Goal: Information Seeking & Learning: Learn about a topic

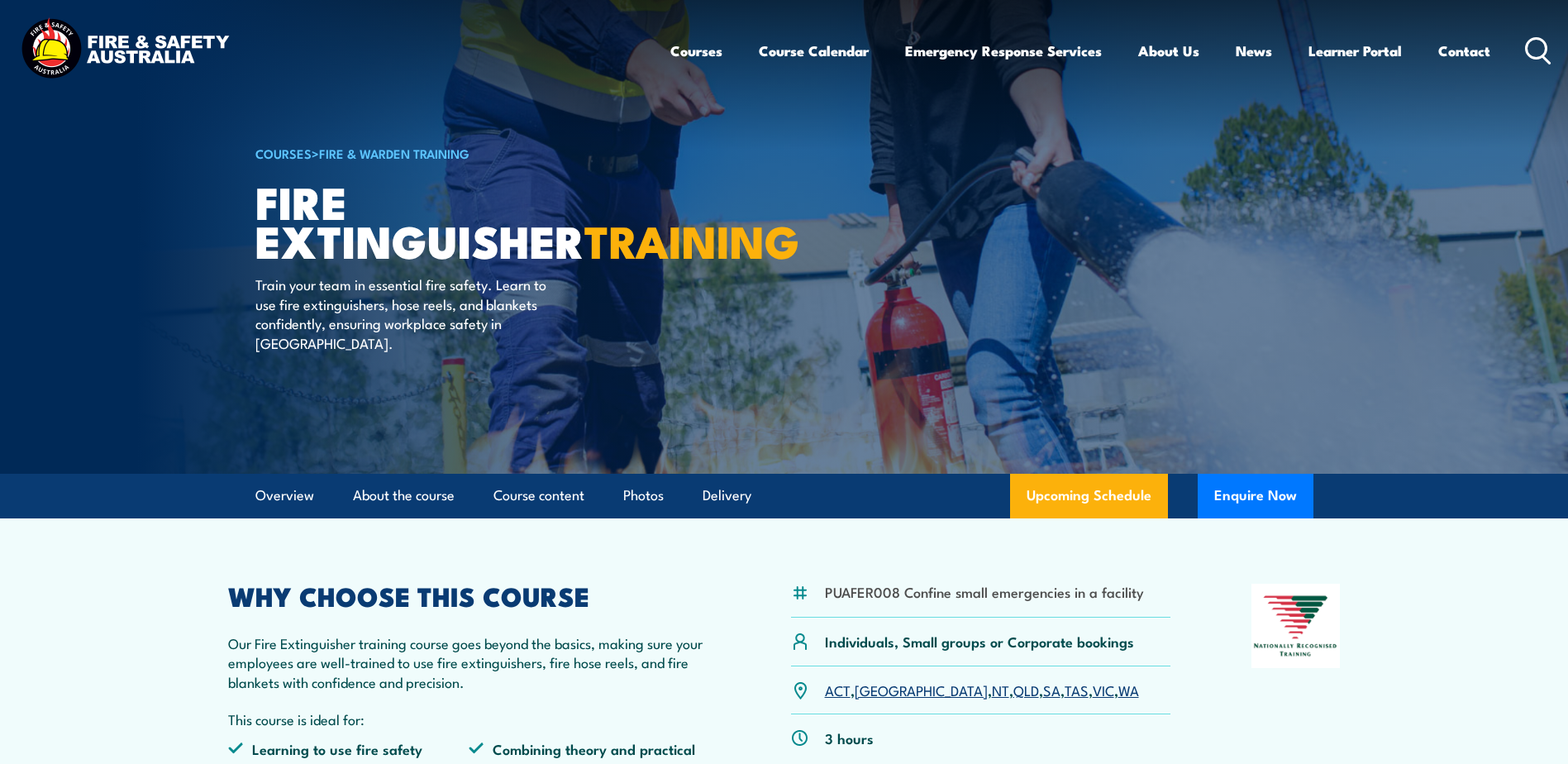
click at [1118, 690] on link "WA" at bounding box center [1128, 690] width 21 height 20
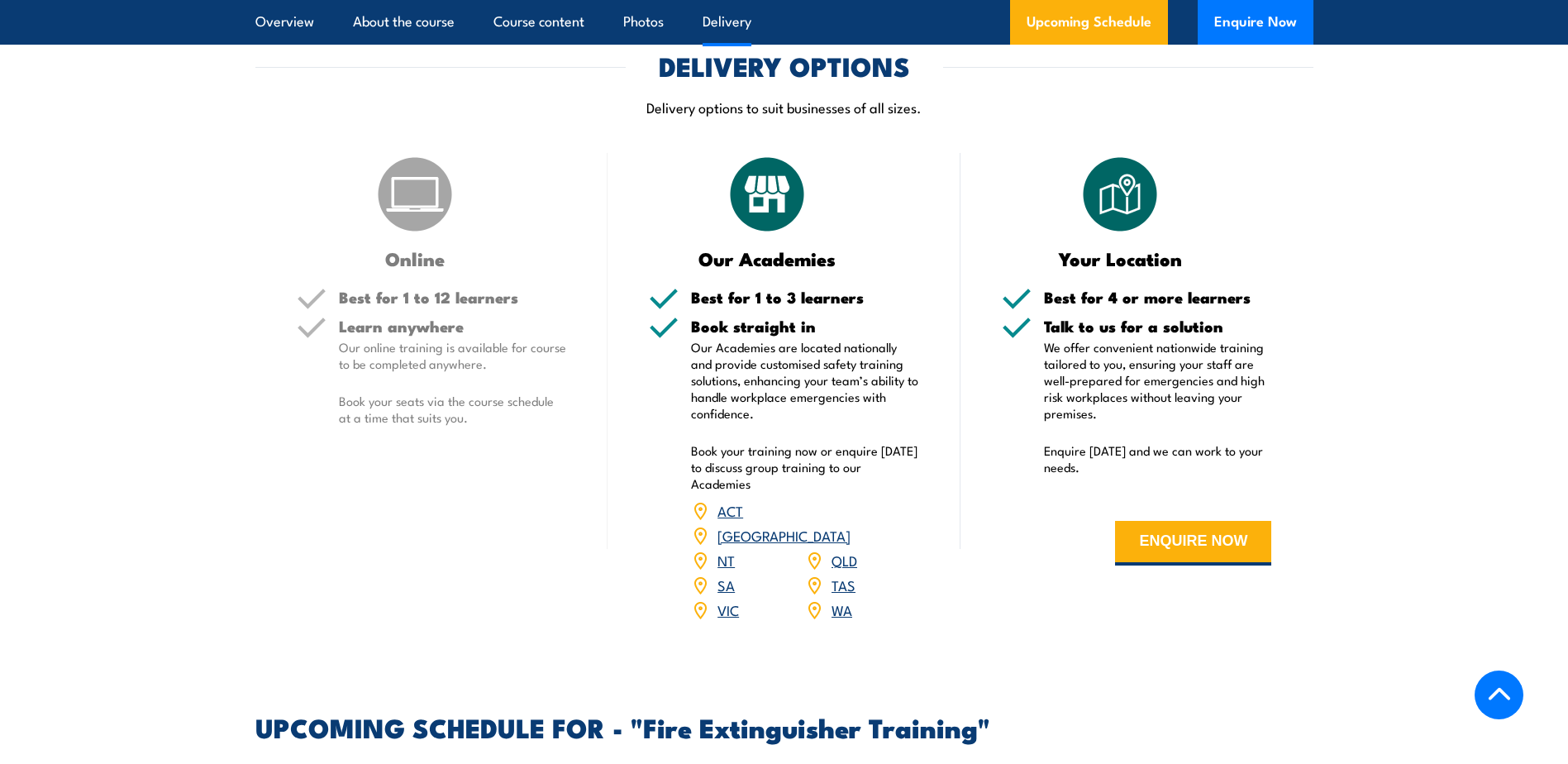
scroll to position [1782, 0]
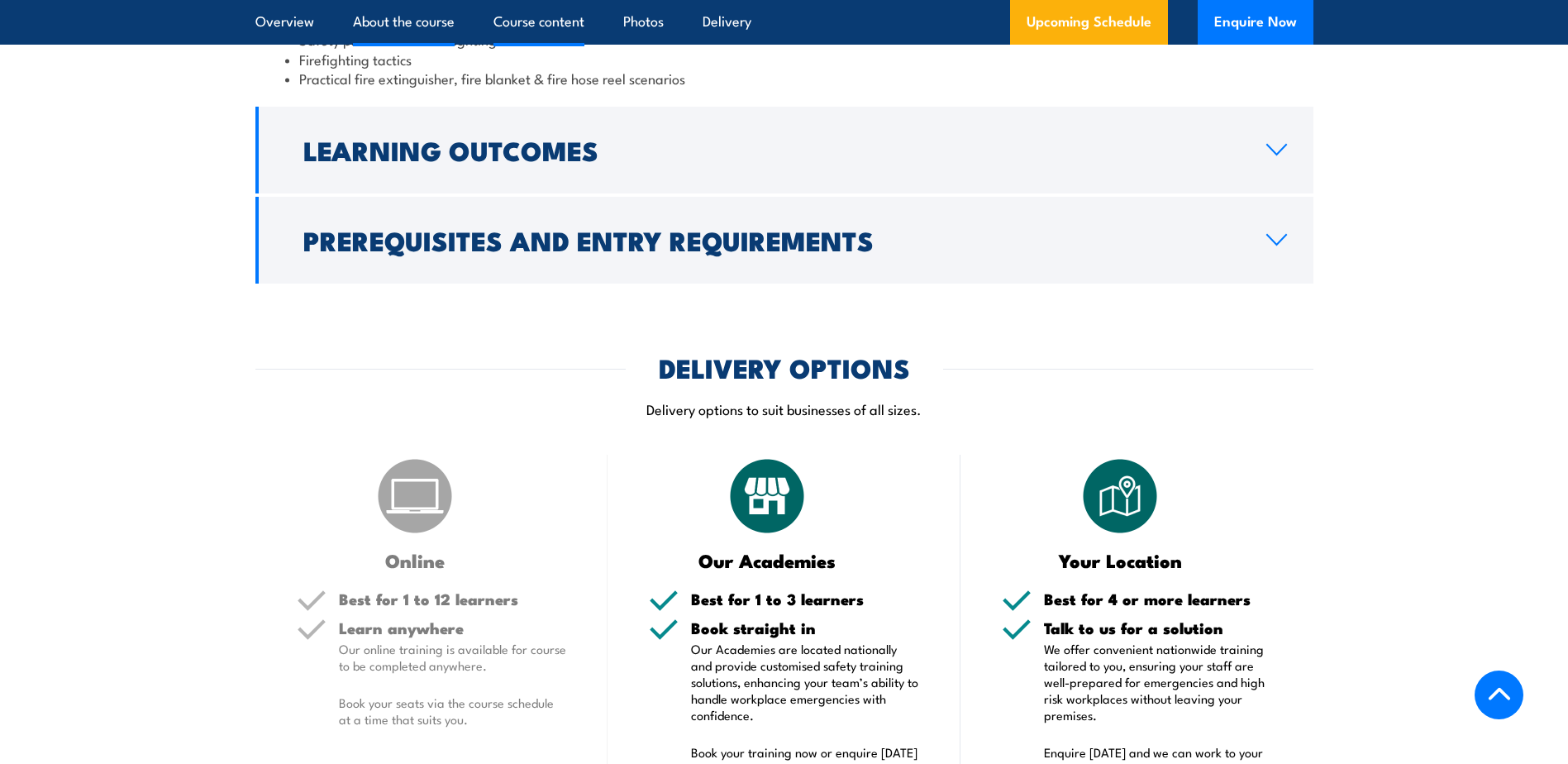
click at [393, 22] on link "About the course" at bounding box center [403, 22] width 102 height 44
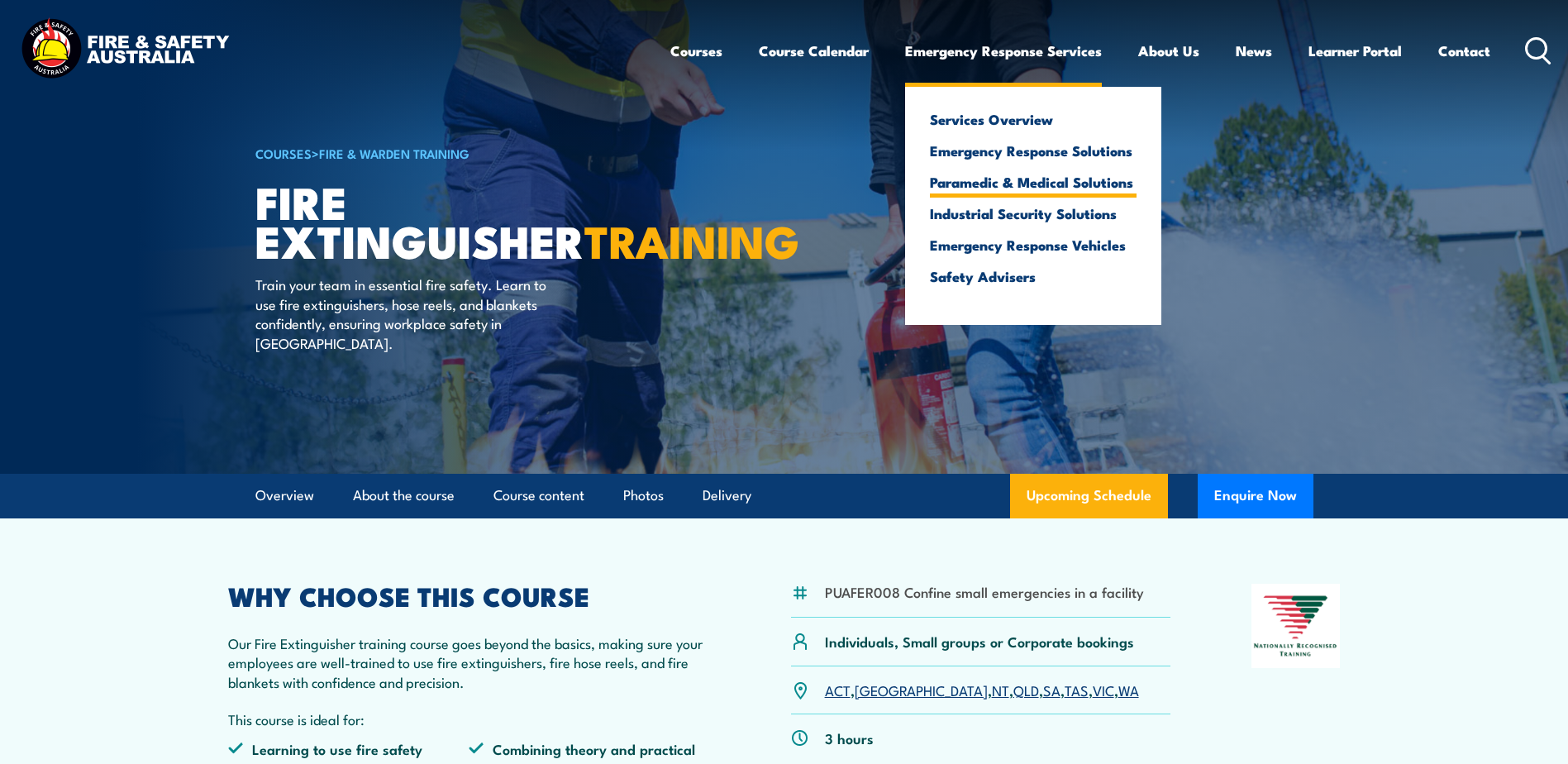
click at [1025, 184] on link "Paramedic & Medical Solutions" at bounding box center [1033, 182] width 207 height 15
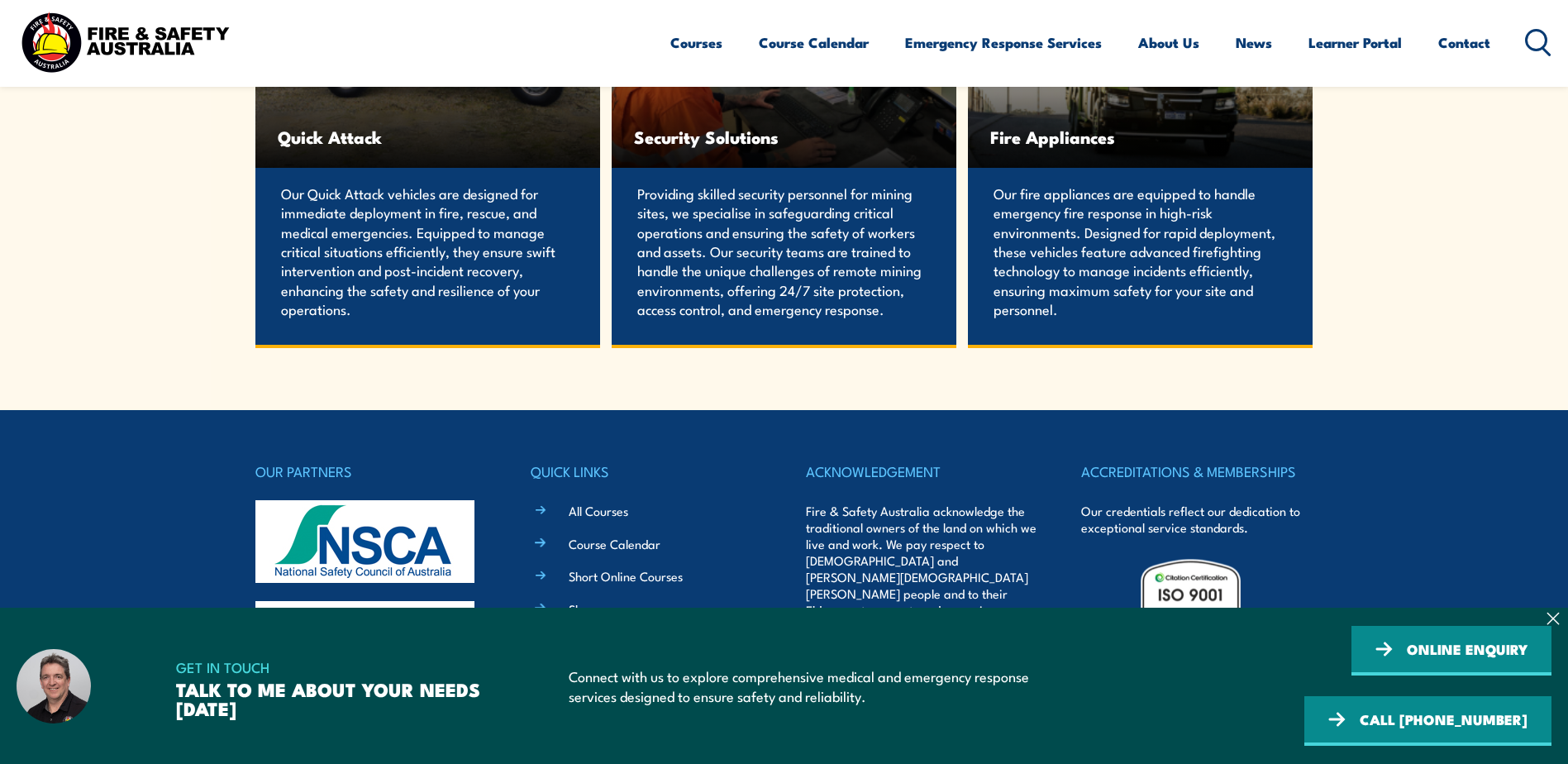
scroll to position [3547, 0]
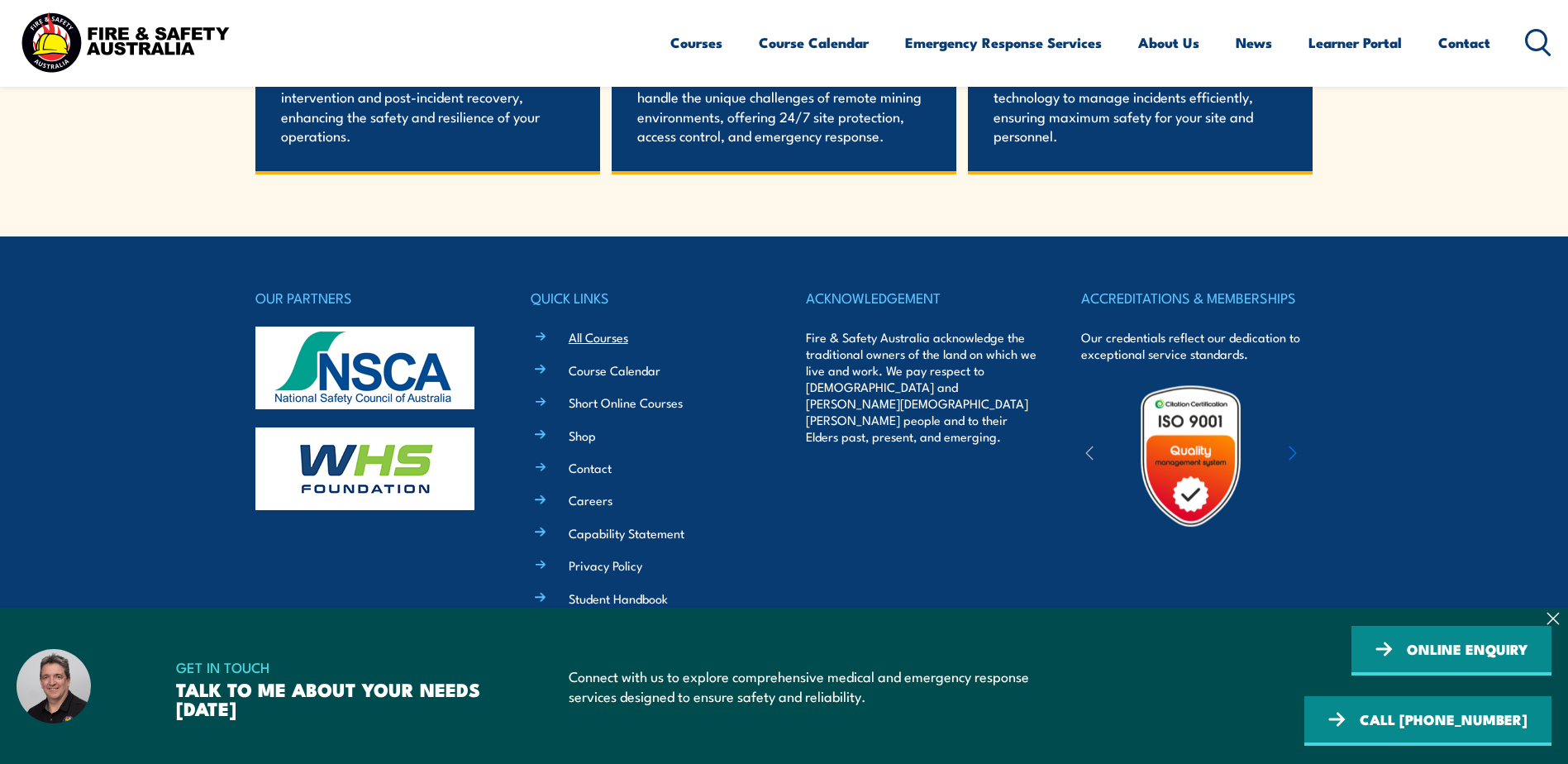
click at [603, 333] on link "All Courses" at bounding box center [598, 337] width 59 height 17
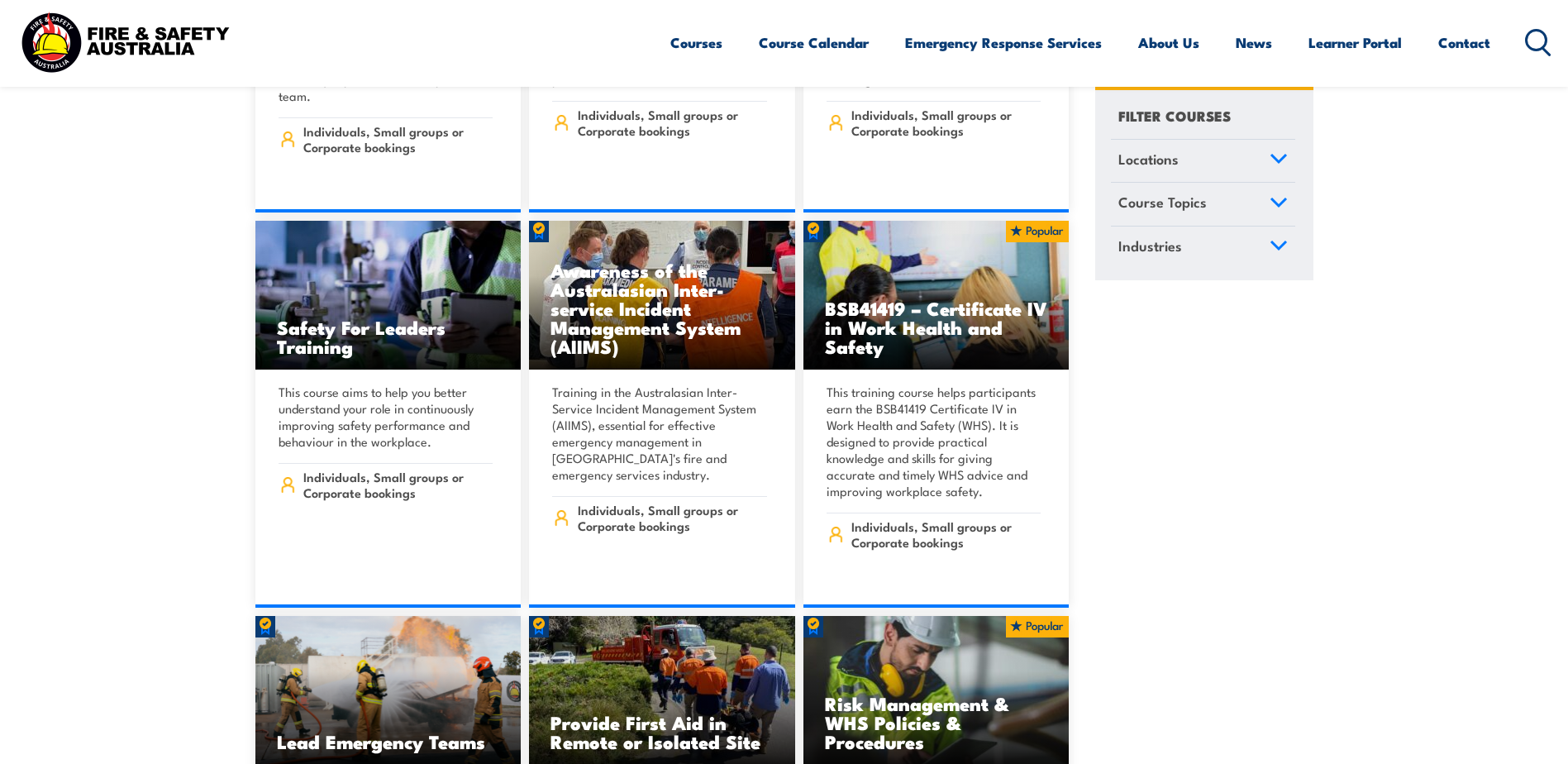
scroll to position [9259, 0]
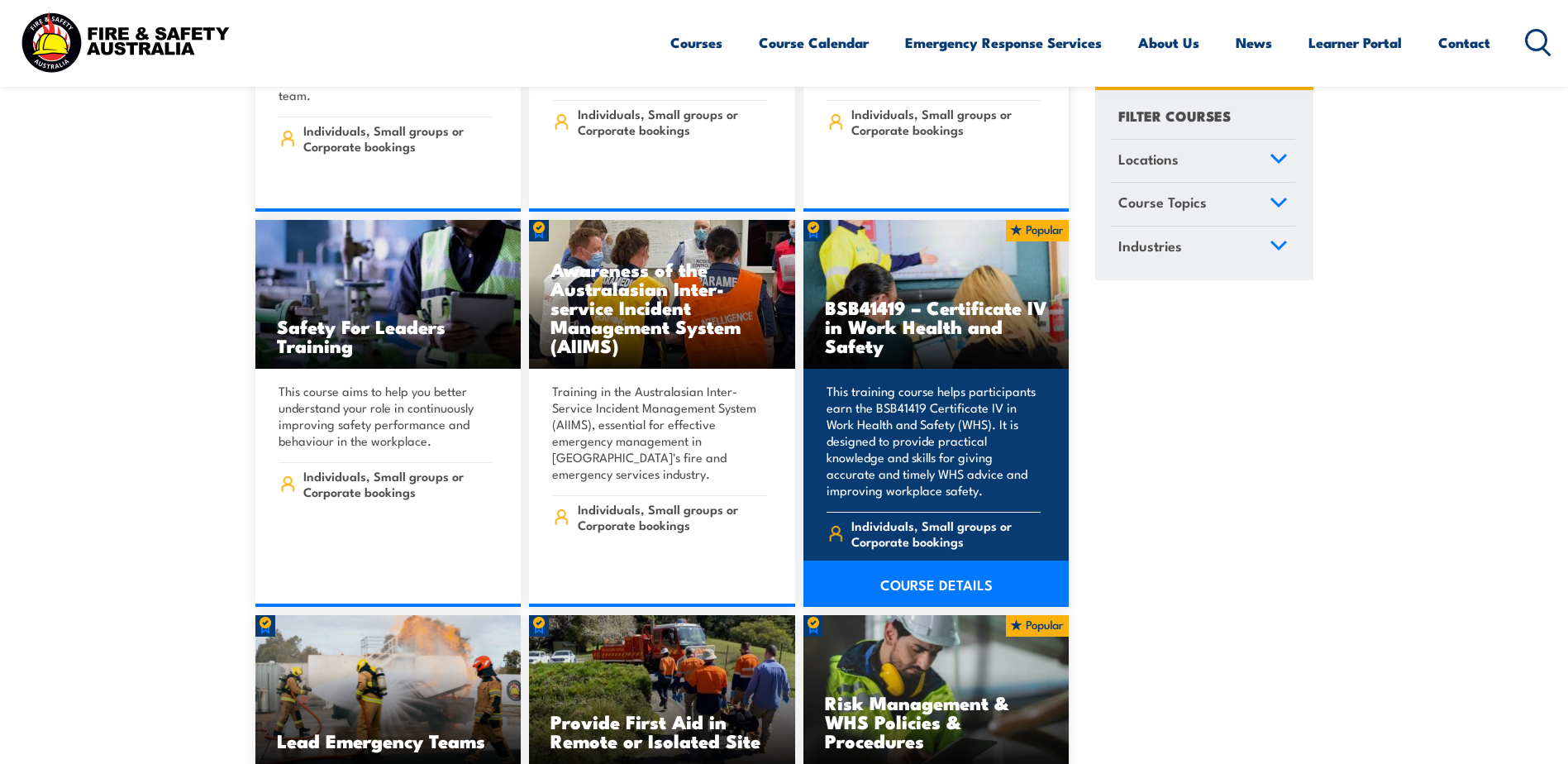
click at [963, 561] on link "COURSE DETAILS" at bounding box center [936, 584] width 266 height 47
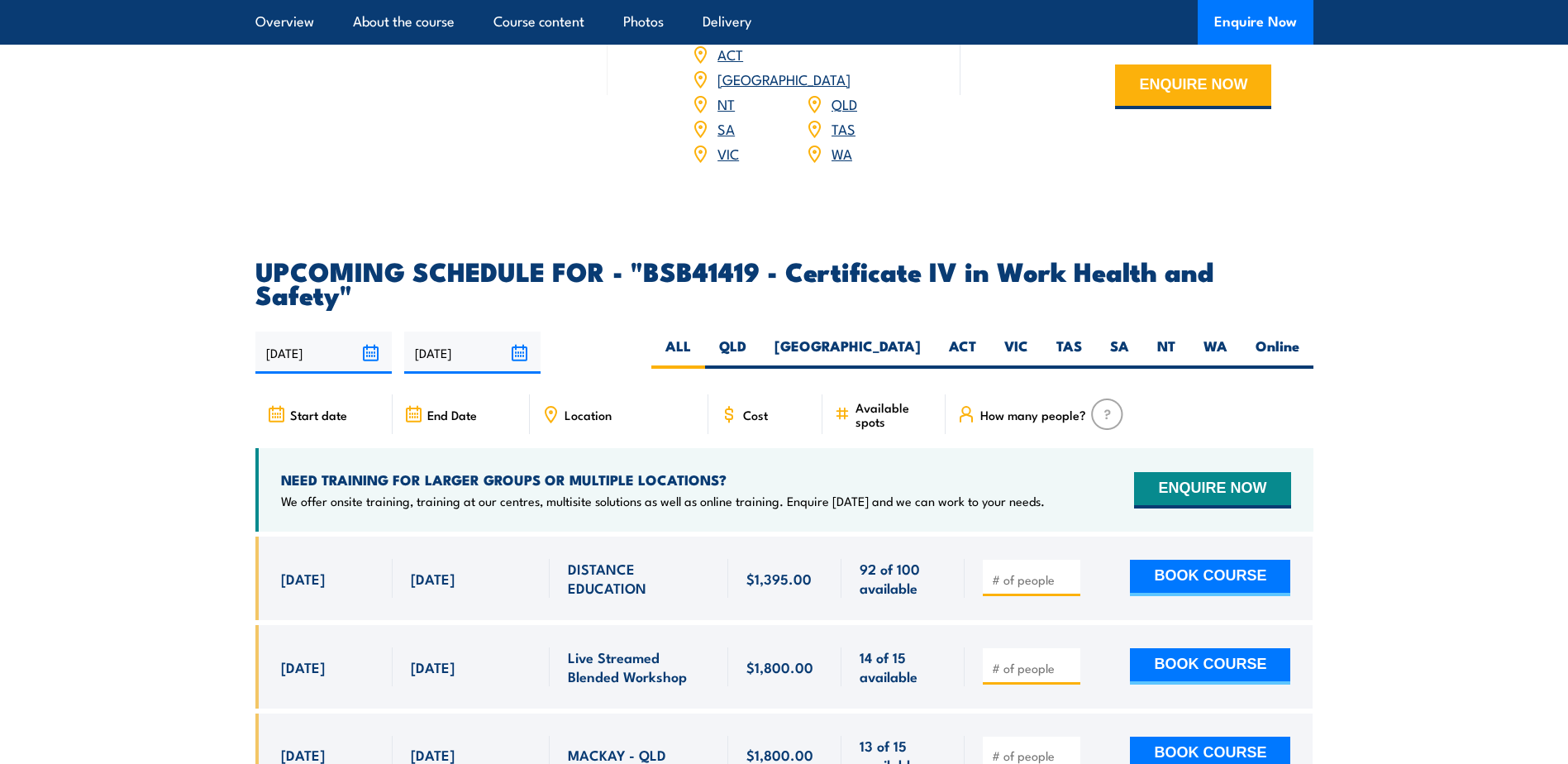
scroll to position [5125, 0]
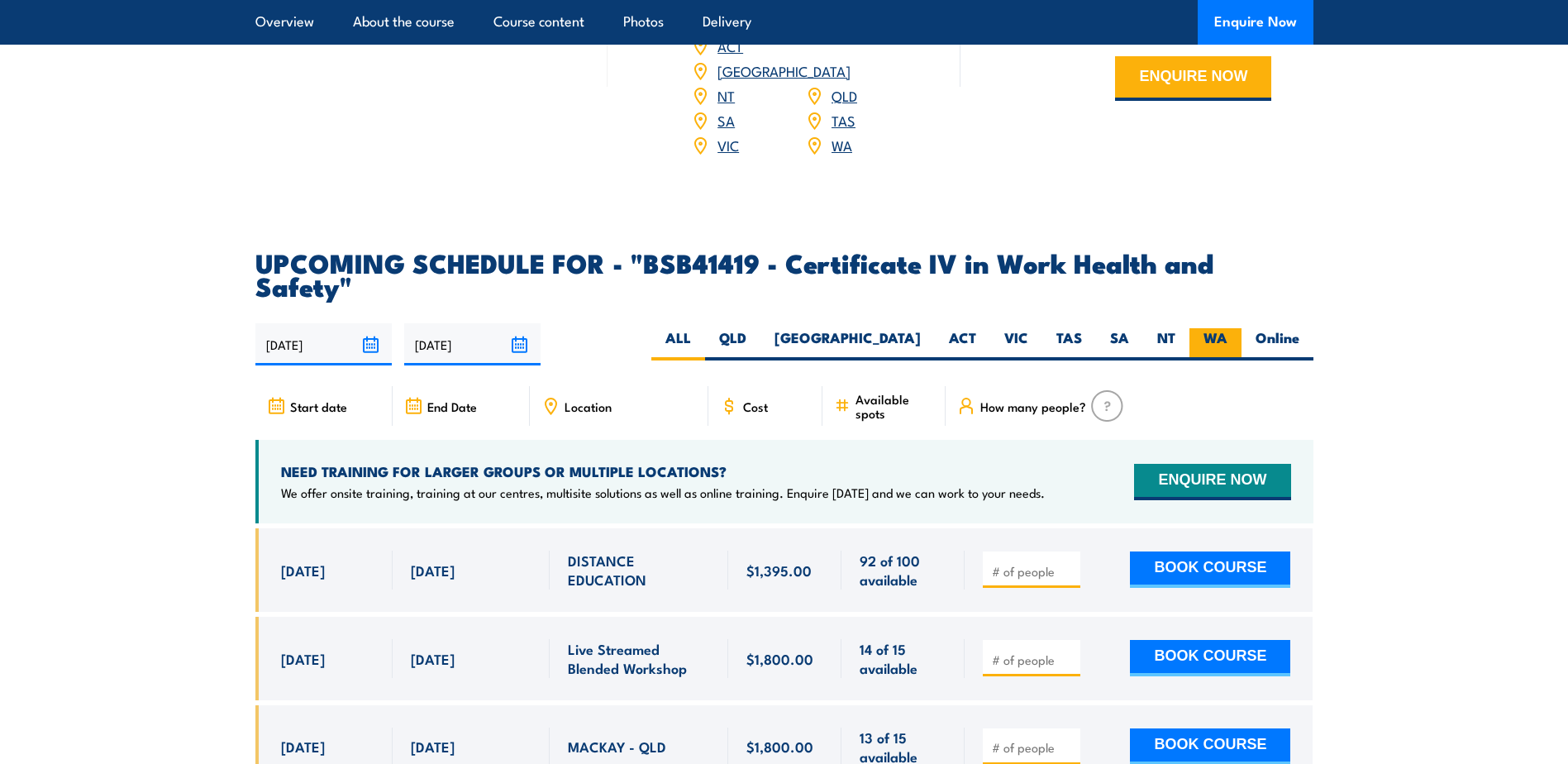
click at [1221, 328] on label "WA" at bounding box center [1215, 344] width 52 height 32
click at [1228, 328] on input "WA" at bounding box center [1233, 334] width 11 height 11
radio input "true"
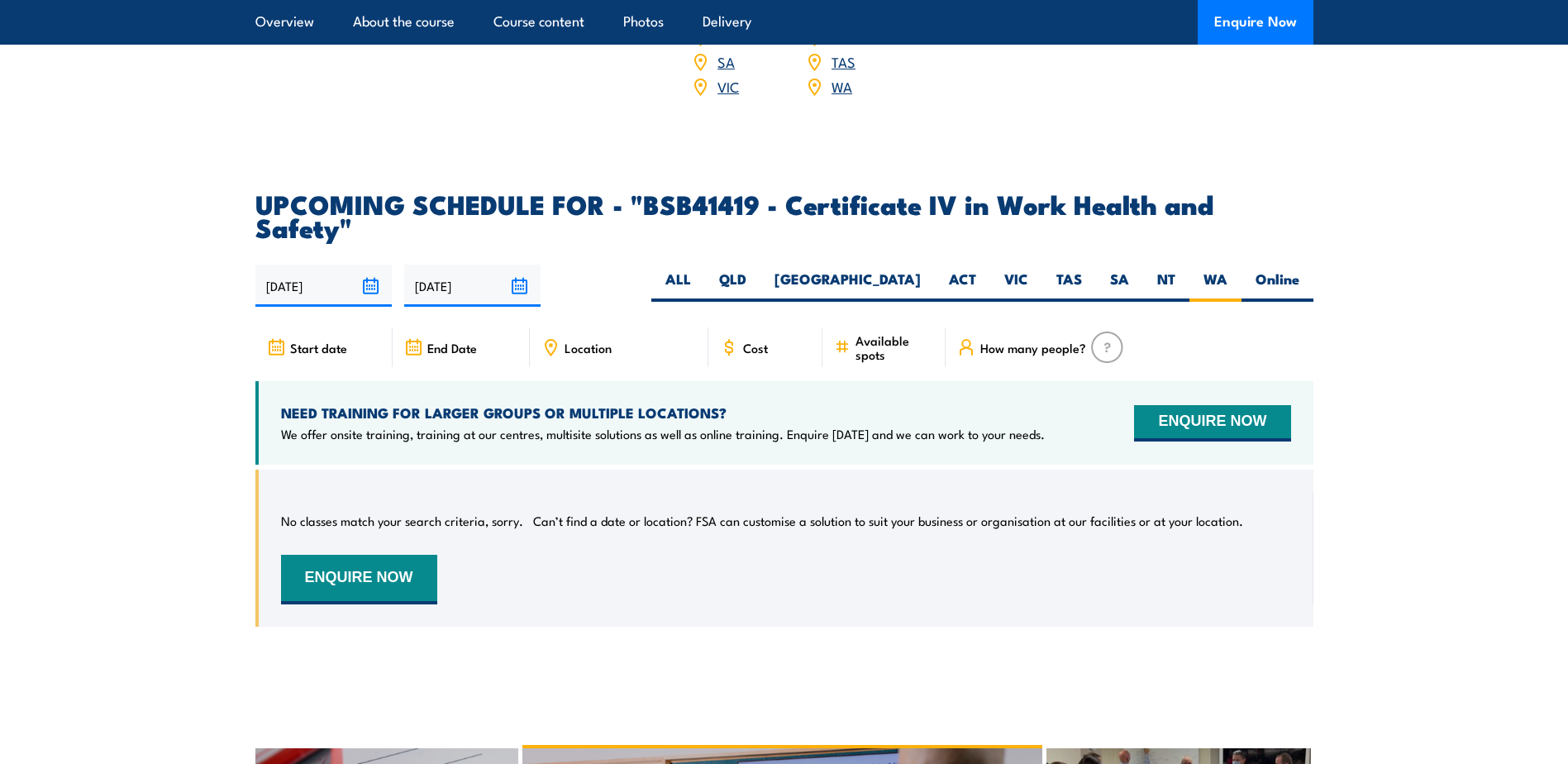
scroll to position [5147, 0]
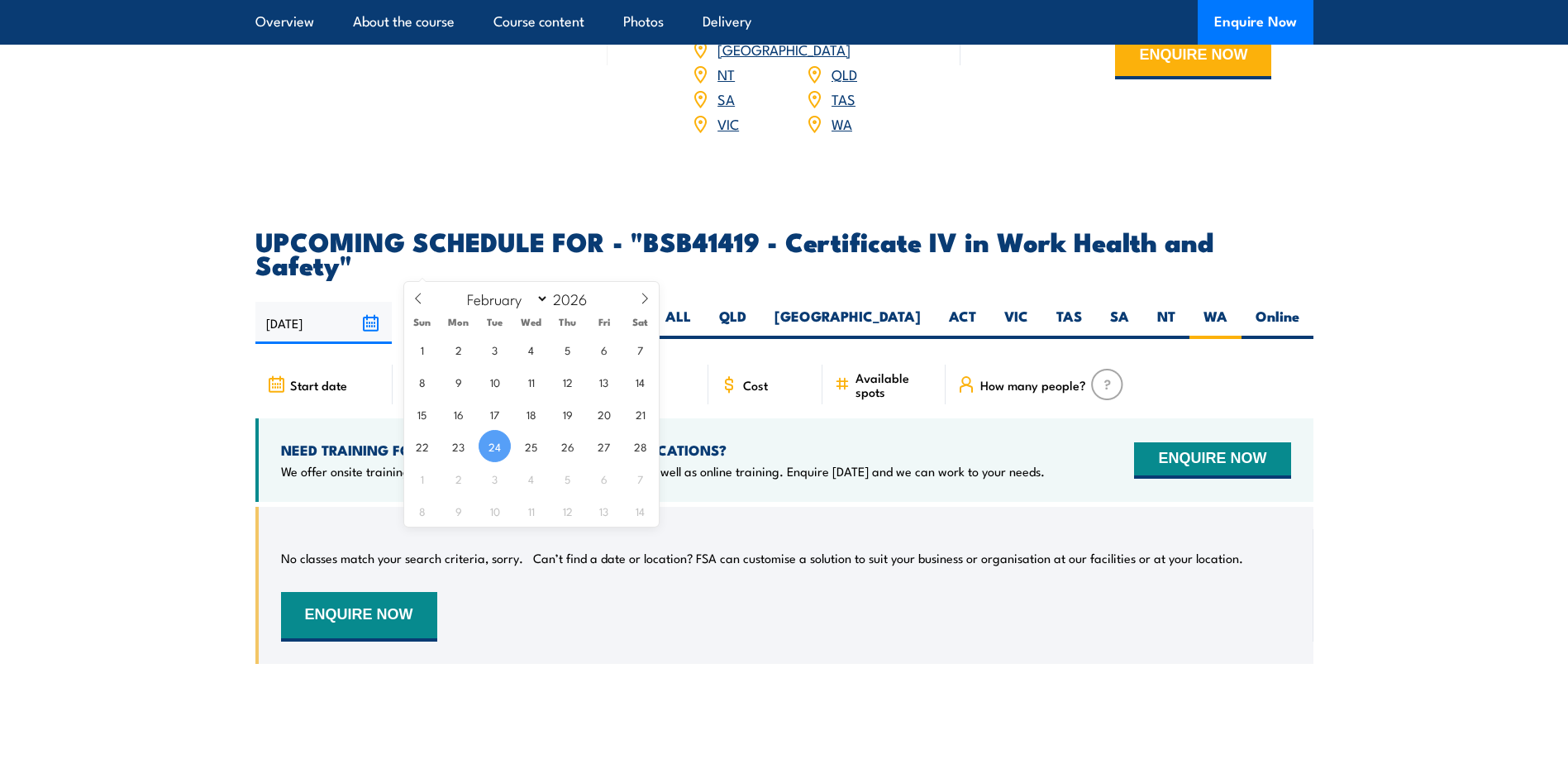
click at [511, 302] on input "24/02/2026" at bounding box center [472, 323] width 136 height 42
click at [648, 304] on icon at bounding box center [644, 298] width 12 height 12
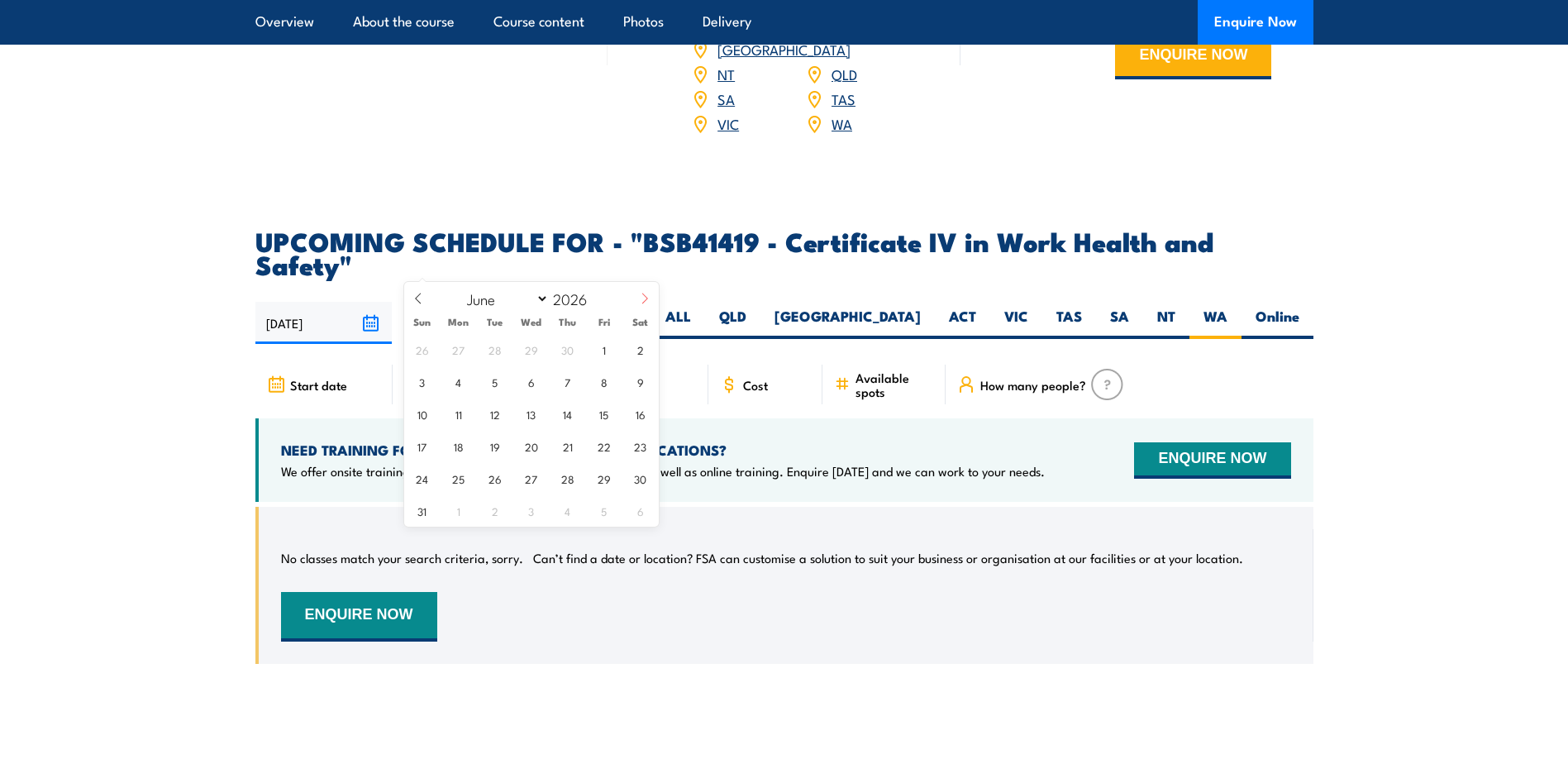
click at [648, 304] on icon at bounding box center [644, 298] width 12 height 12
click at [646, 304] on icon at bounding box center [644, 298] width 12 height 12
click at [643, 304] on icon at bounding box center [644, 298] width 12 height 12
select select "8"
click at [491, 354] on span "1" at bounding box center [494, 349] width 32 height 32
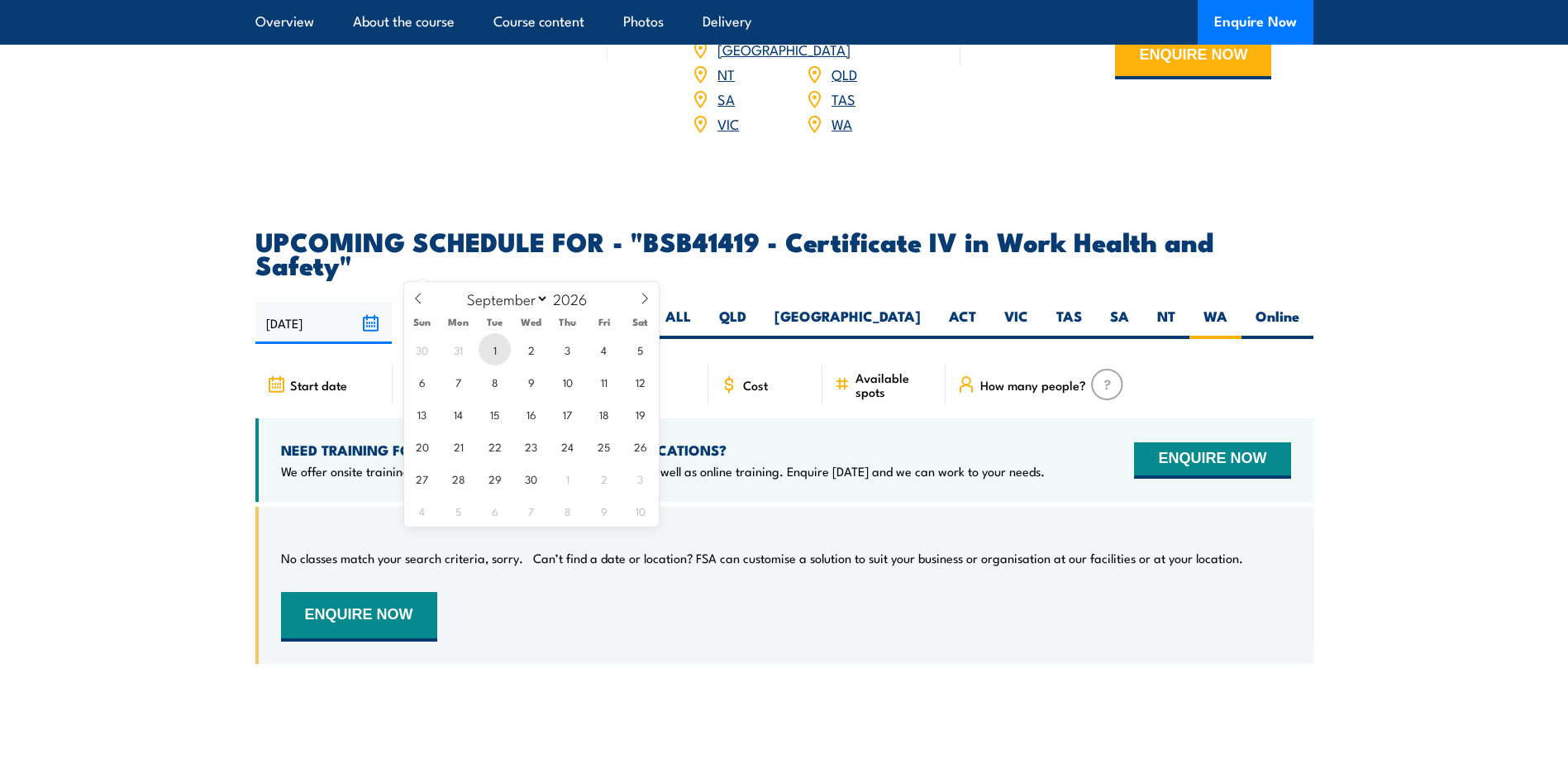
type input "01/09/2026"
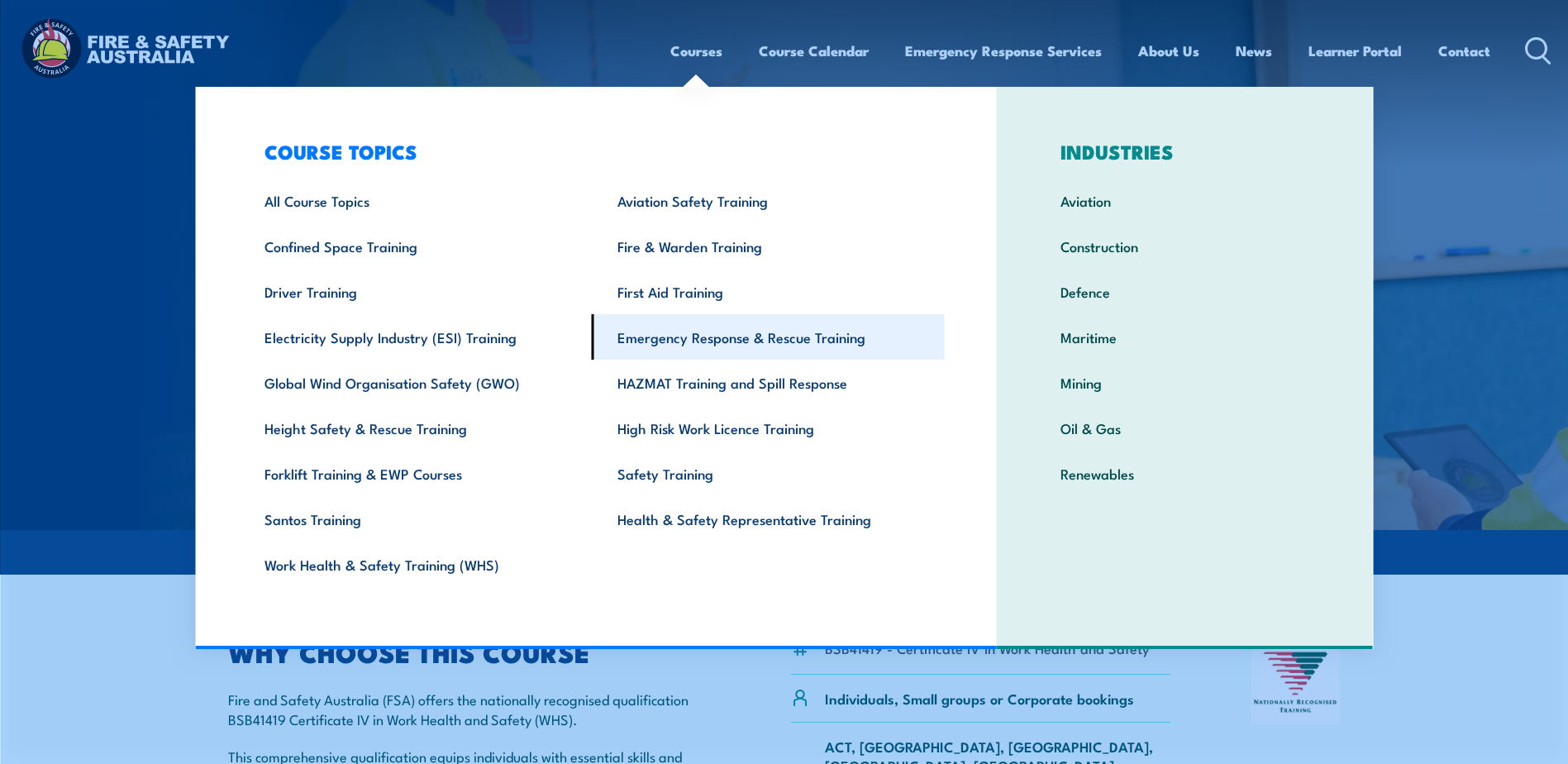
click at [744, 340] on link "Emergency Response & Rescue Training" at bounding box center [768, 337] width 353 height 46
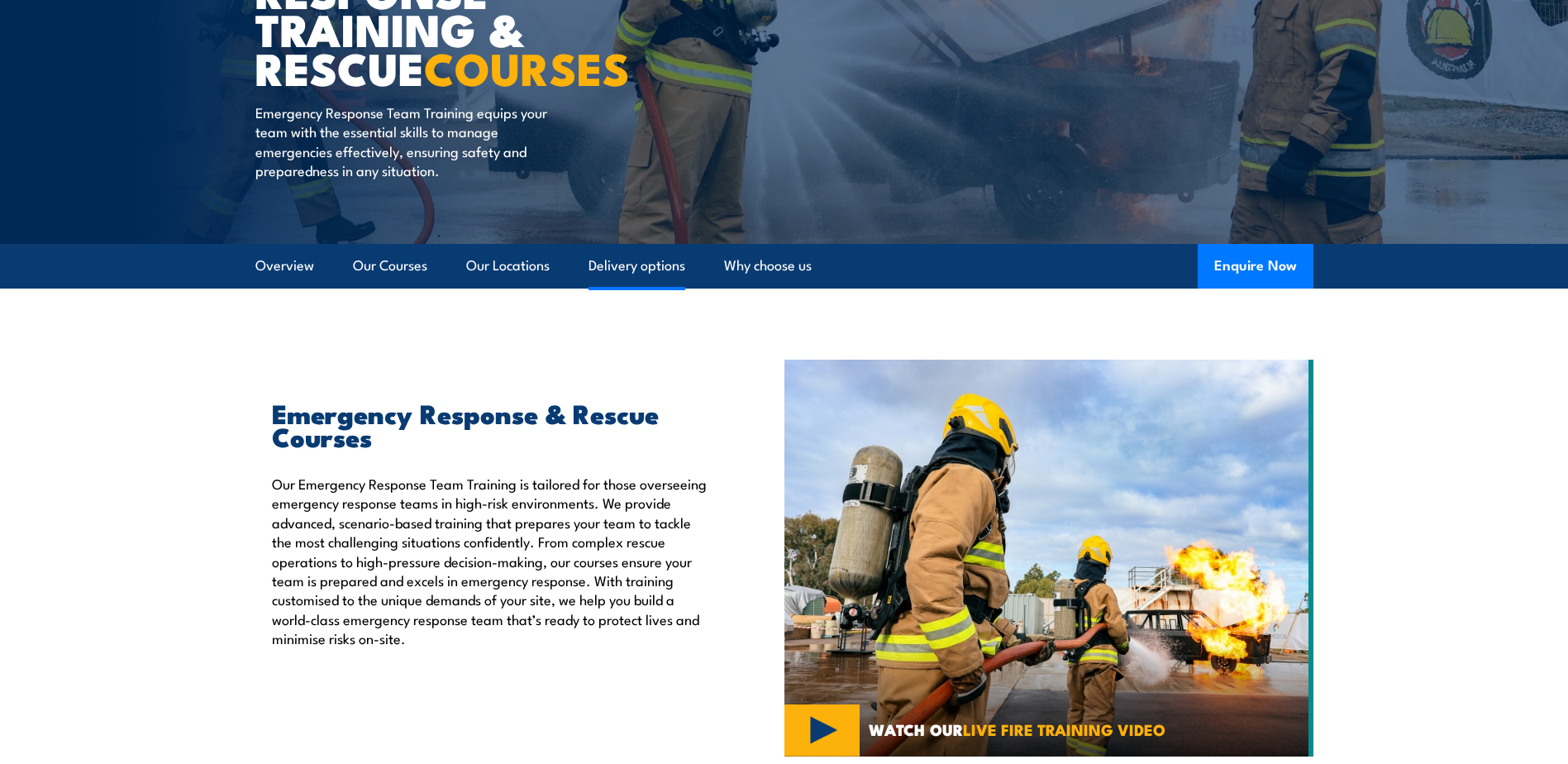
scroll to position [330, 0]
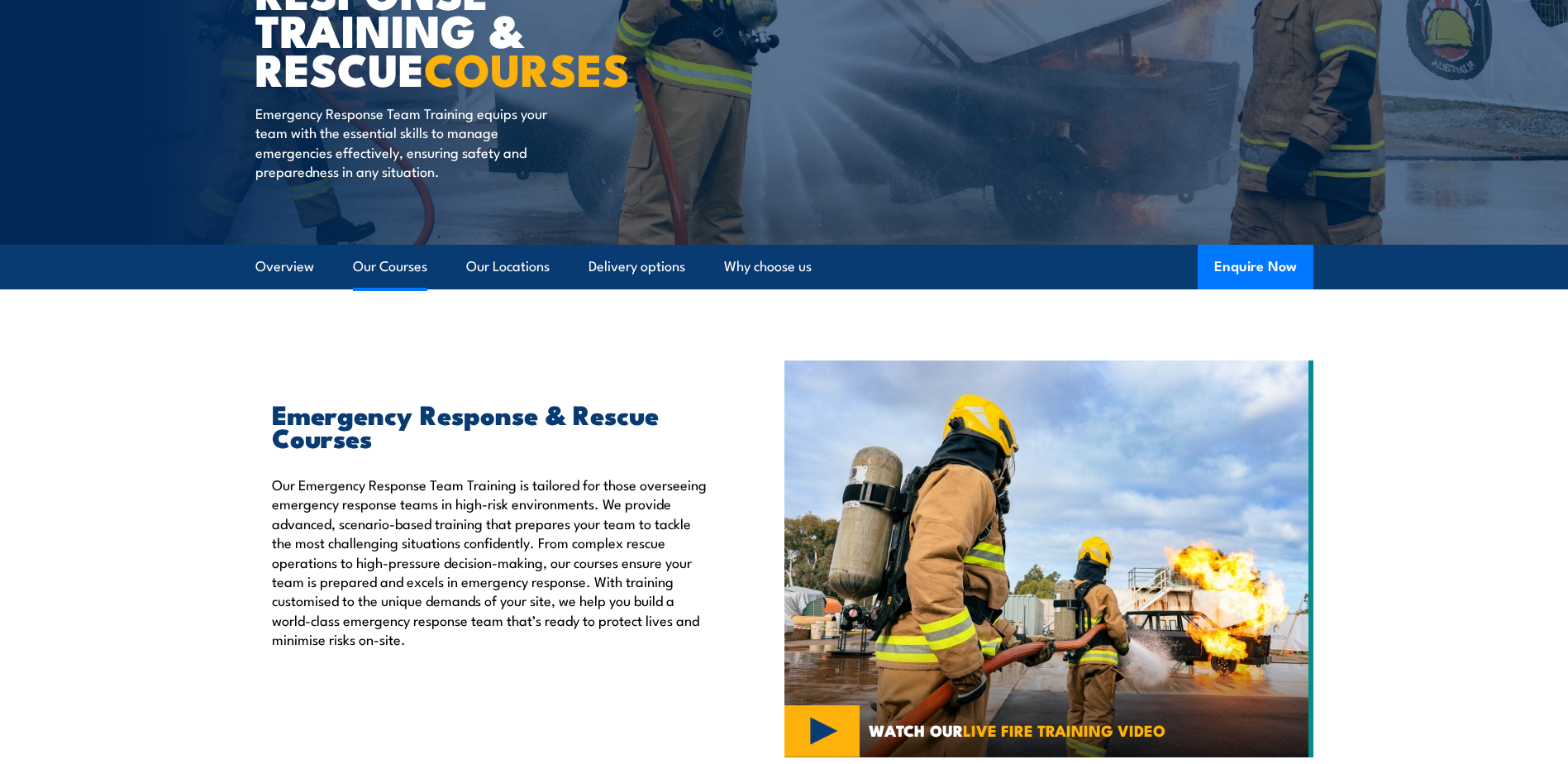
click at [403, 267] on link "Our Courses" at bounding box center [390, 266] width 74 height 44
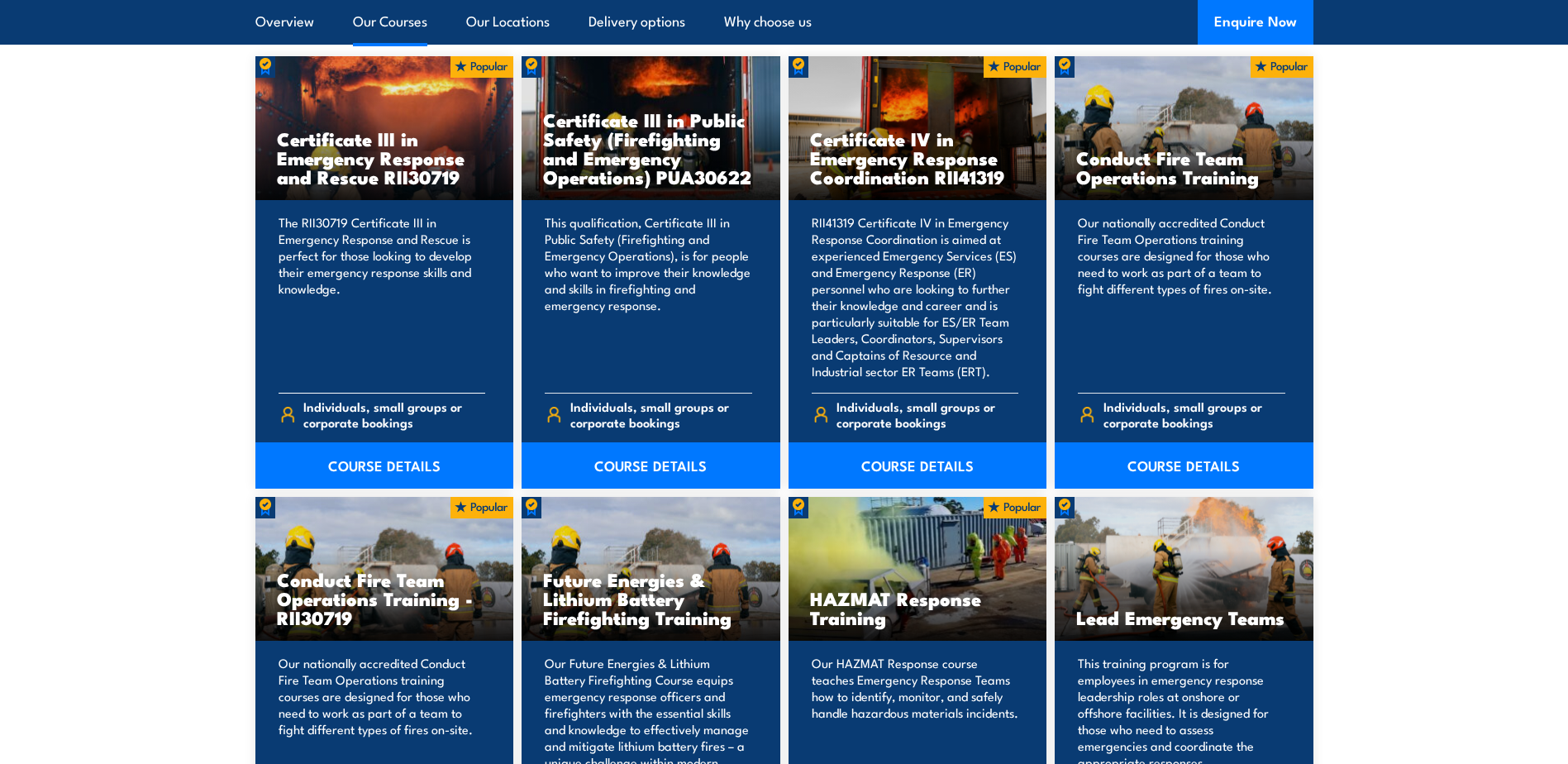
scroll to position [1458, 0]
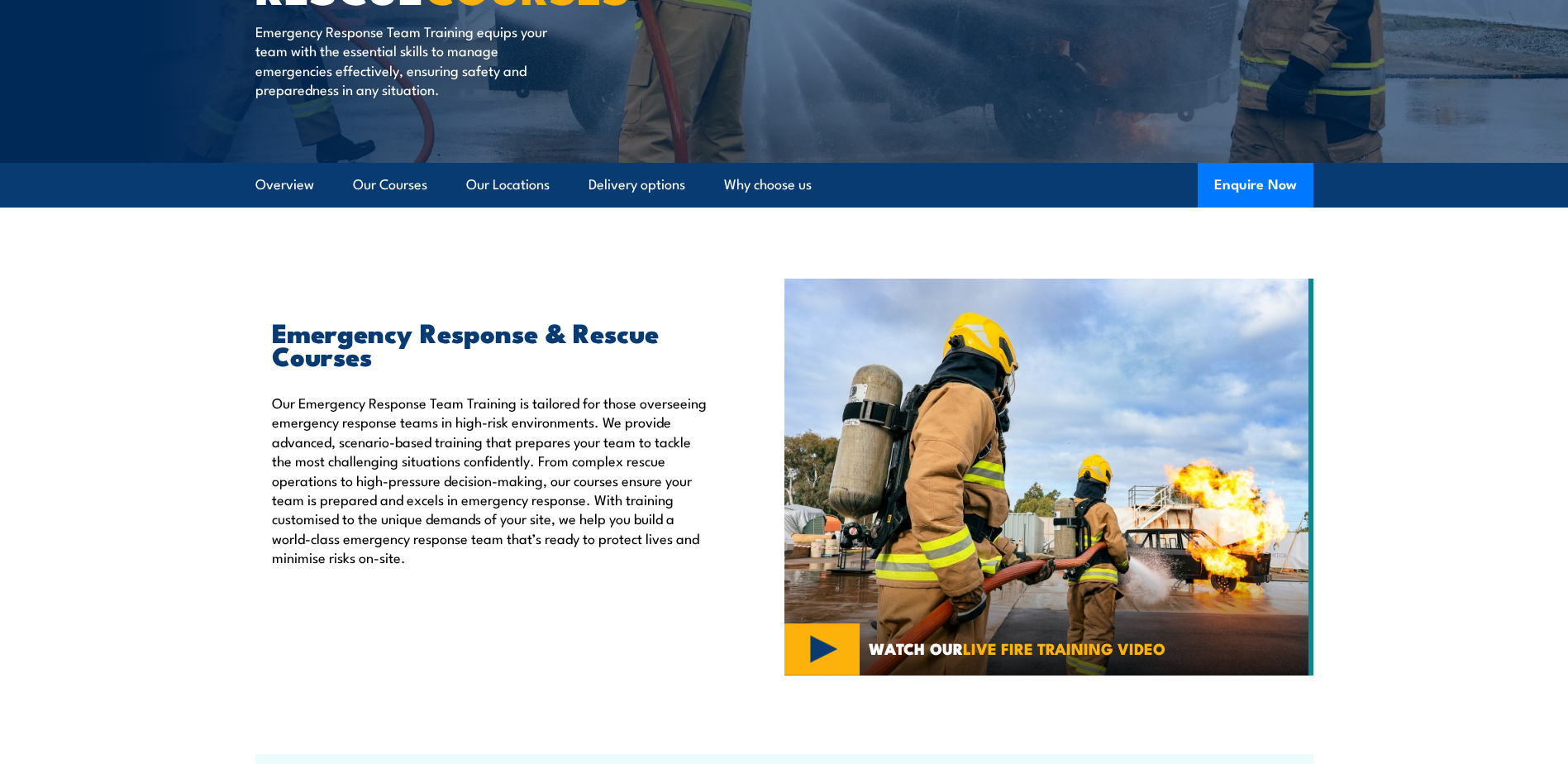
scroll to position [408, 0]
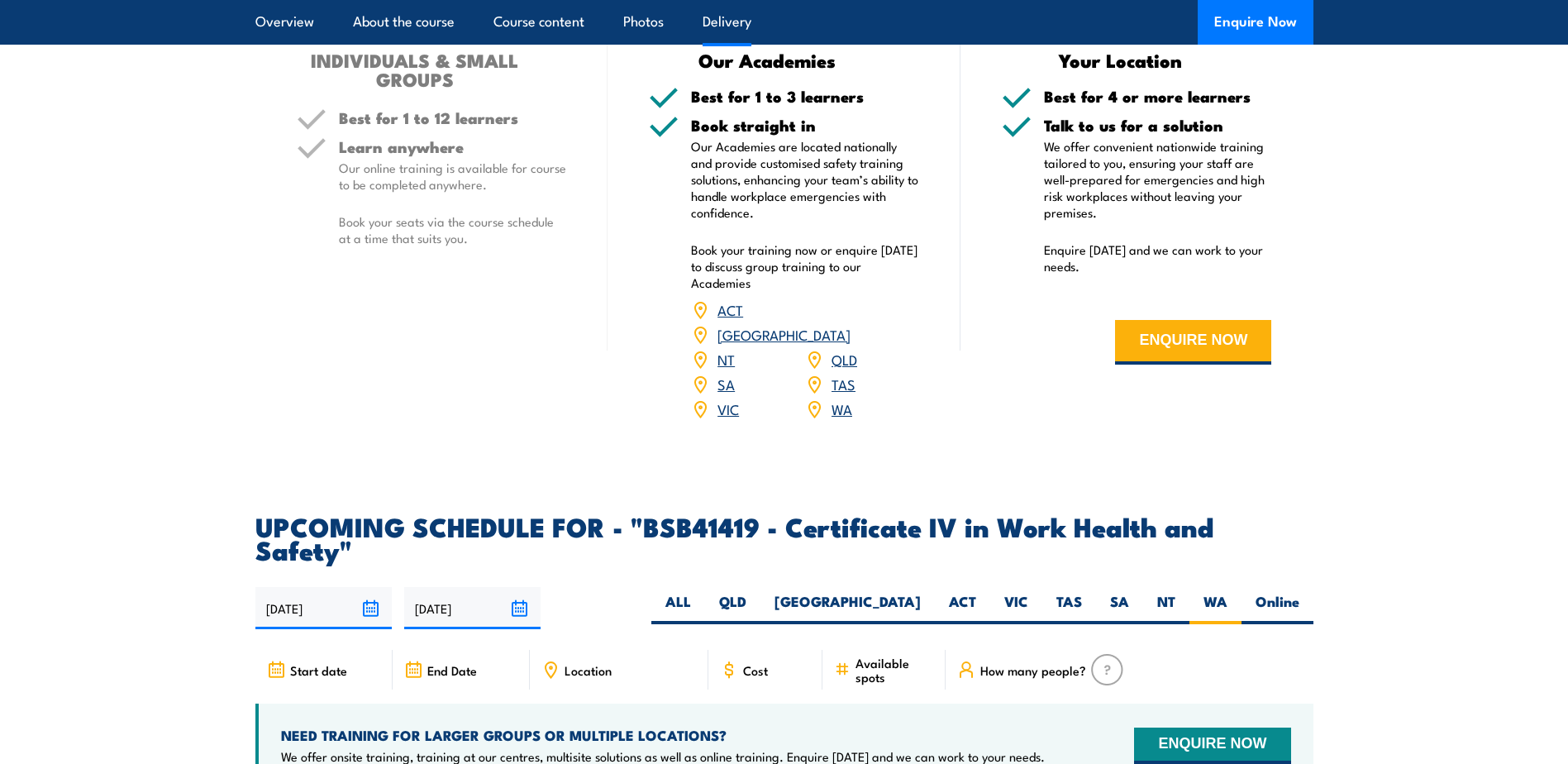
scroll to position [5147, 0]
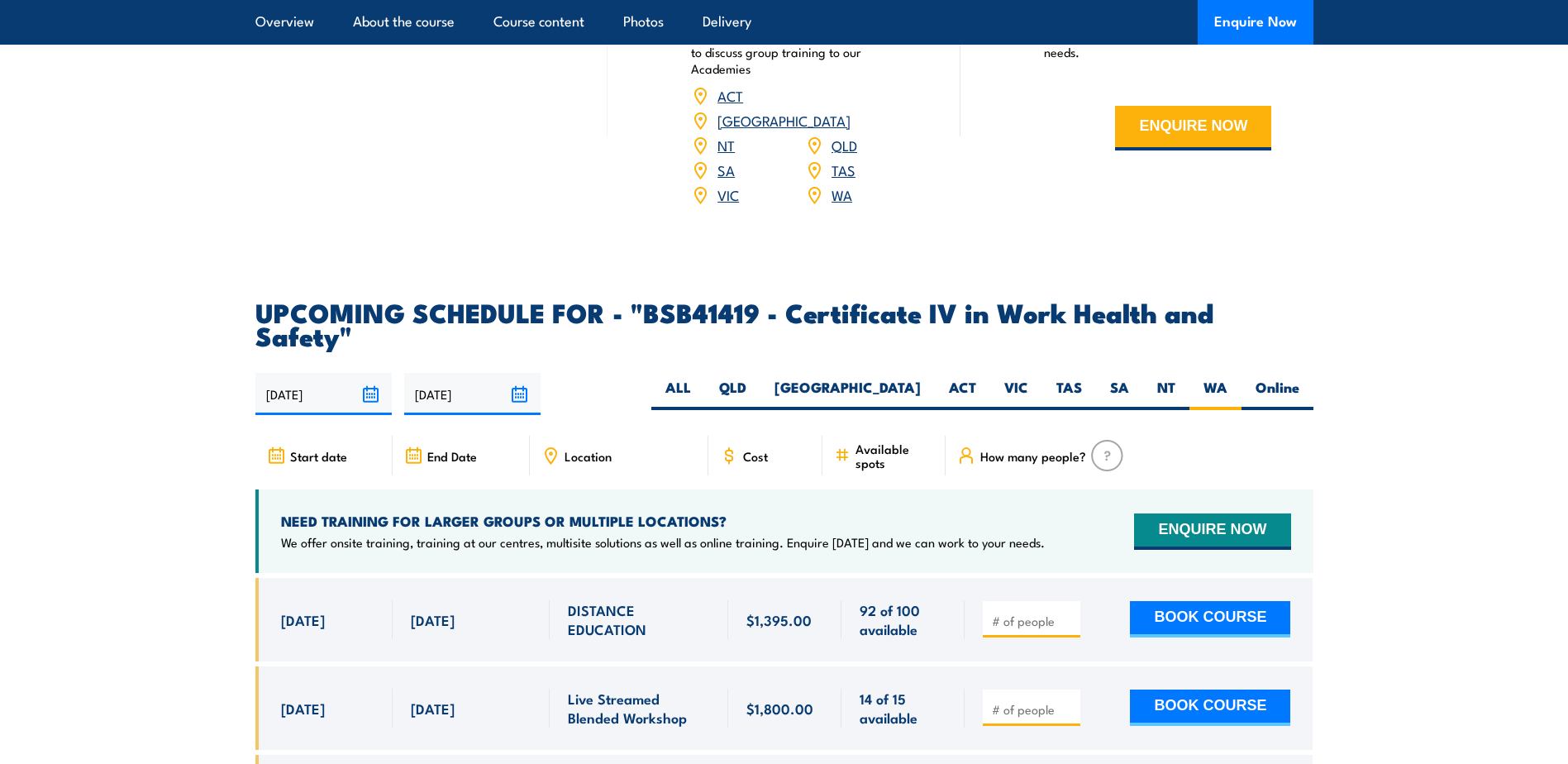
scroll to position [5125, 0]
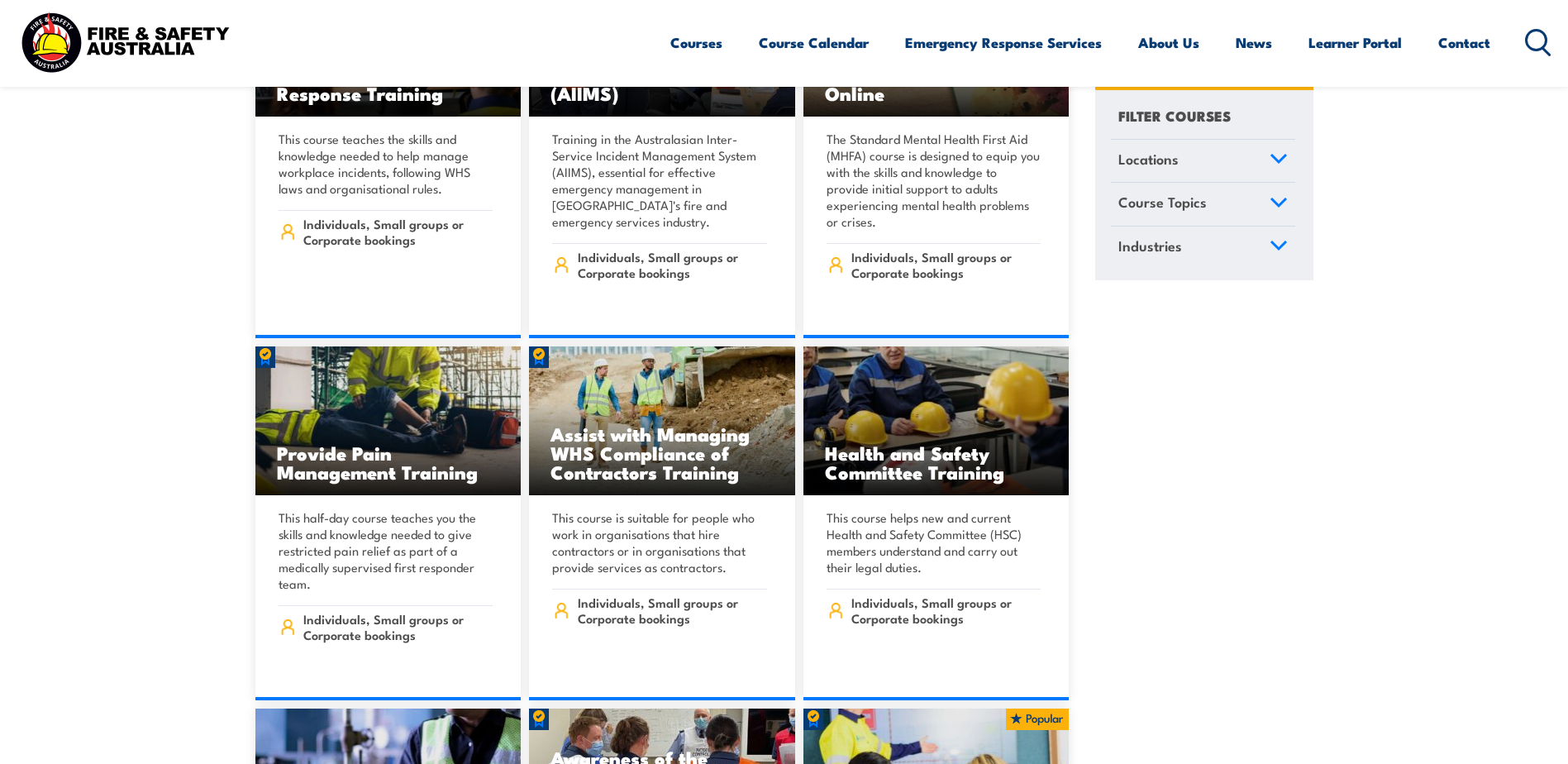
scroll to position [8763, 0]
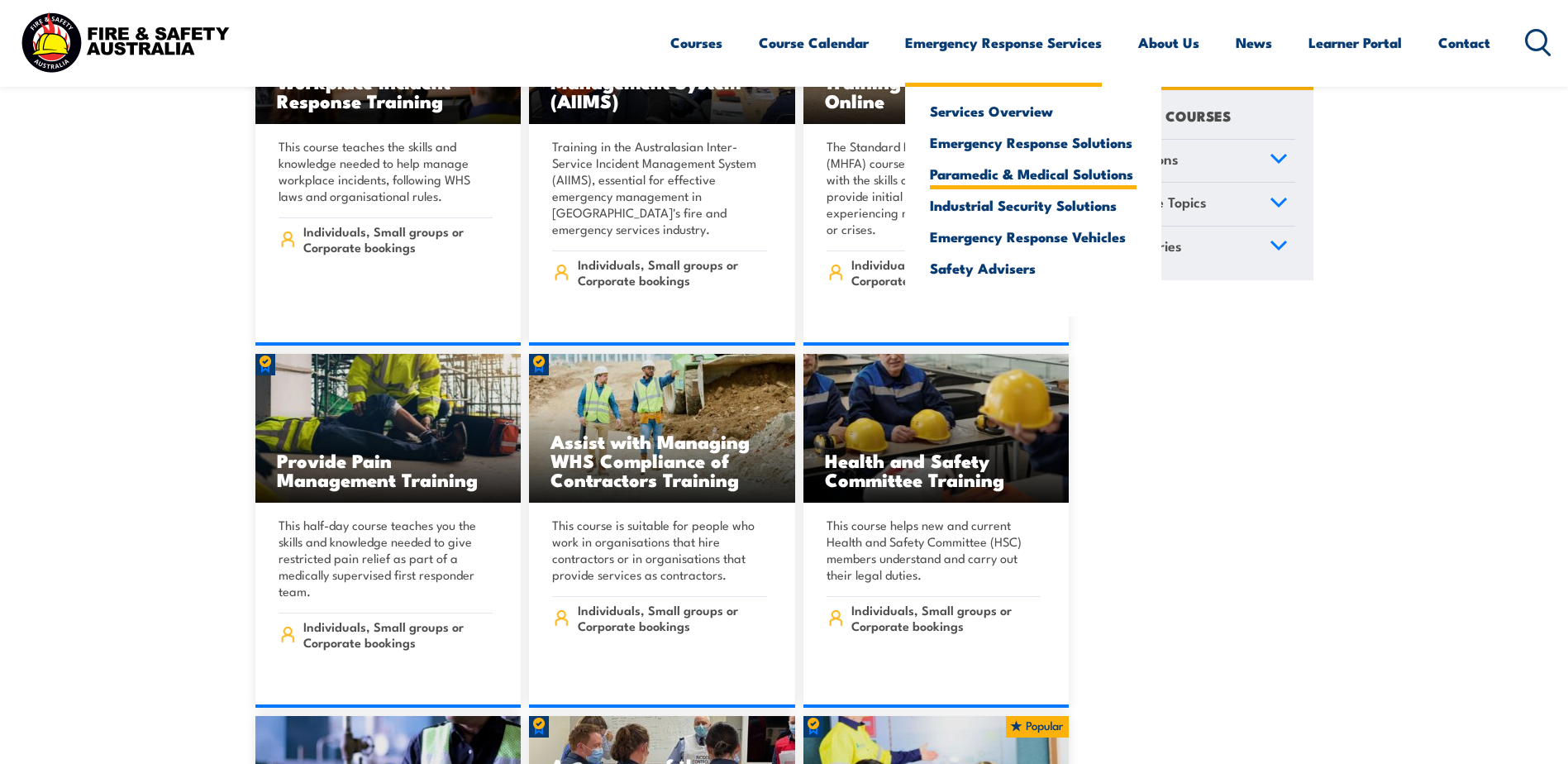
click at [976, 181] on link "Paramedic & Medical Solutions" at bounding box center [1033, 174] width 207 height 15
